Goal: Information Seeking & Learning: Check status

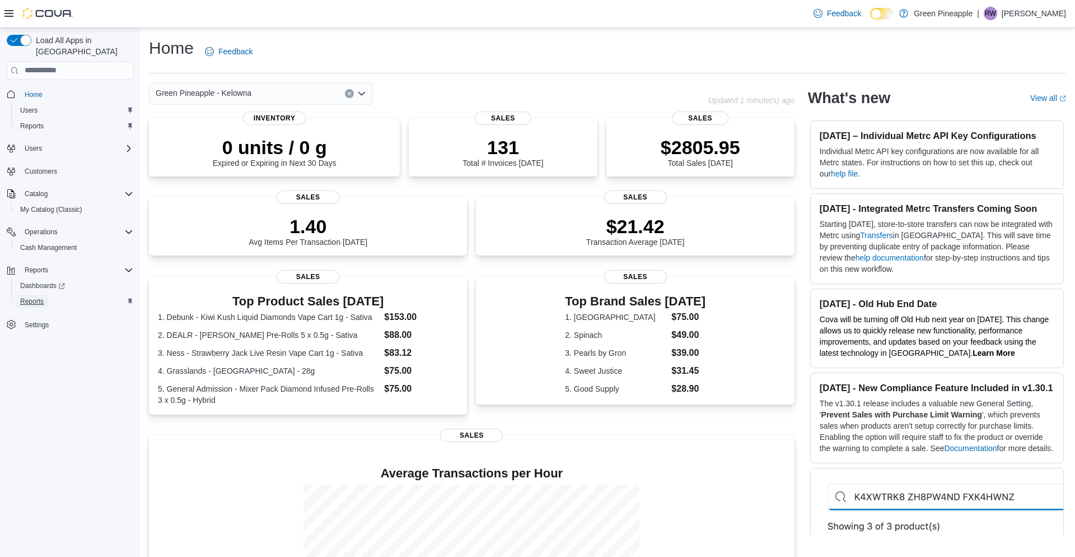
click at [36, 297] on span "Reports" at bounding box center [32, 301] width 24 height 9
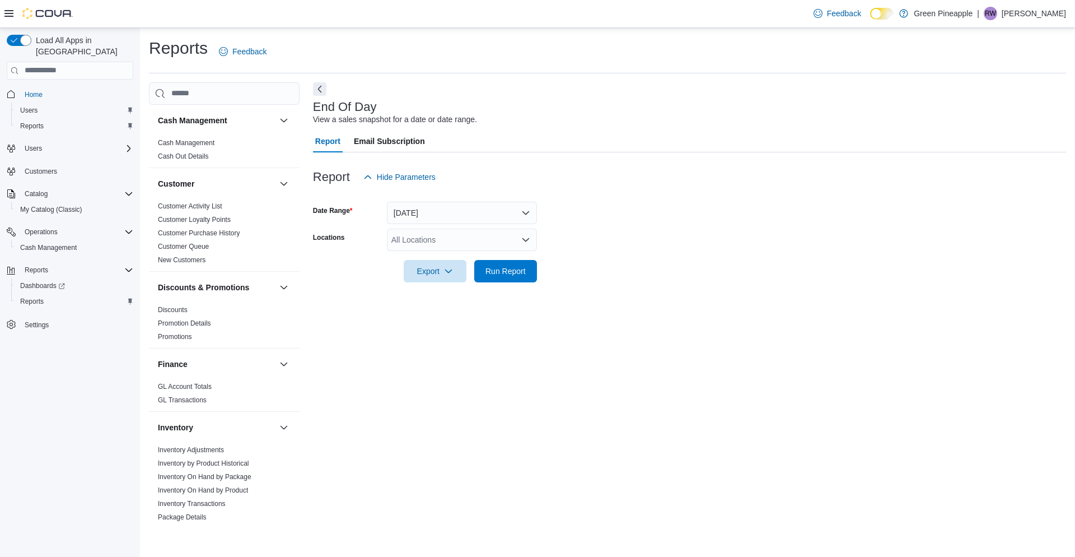
click at [507, 237] on div "All Locations" at bounding box center [462, 240] width 150 height 22
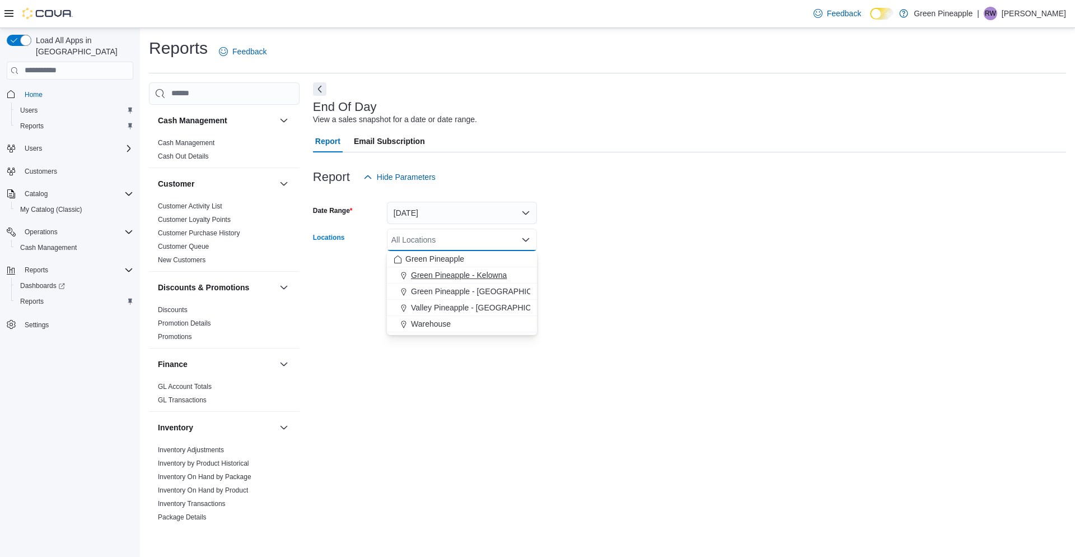
click at [519, 271] on div "Green Pineapple - Kelowna" at bounding box center [462, 274] width 137 height 11
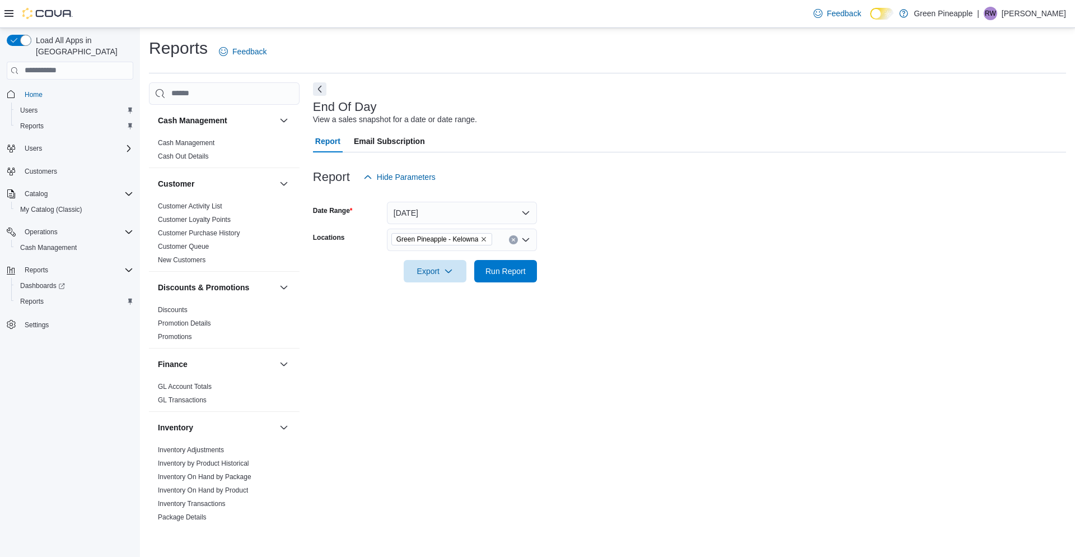
click at [556, 270] on form "Date Range Today Locations Green Pineapple - Kelowna Export Run Report" at bounding box center [689, 235] width 753 height 94
click at [528, 269] on span "Run Report" at bounding box center [505, 270] width 49 height 22
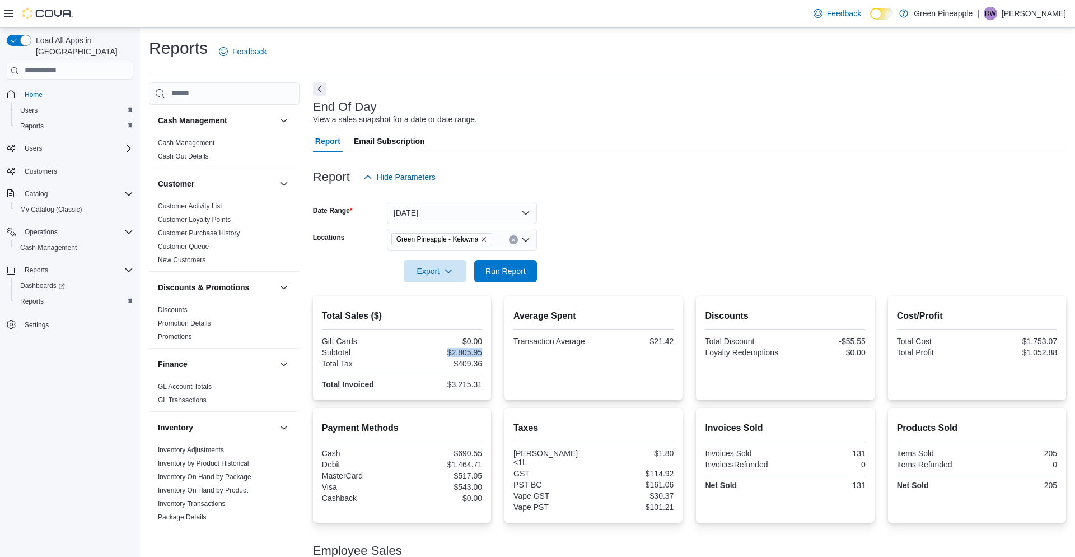
drag, startPoint x: 445, startPoint y: 352, endPoint x: 484, endPoint y: 352, distance: 39.2
click at [484, 352] on div "Total Sales ($) Gift Cards $0.00 Subtotal $2,805.95 Total Tax $409.36 Total Inv…" at bounding box center [402, 348] width 178 height 104
copy div "$2,805.95"
click at [408, 403] on div "Total Sales ($) Gift Cards $0.00 Subtotal $2,805.95 Total Tax $409.36 Total Inv…" at bounding box center [689, 463] width 753 height 334
